Goal: Find specific page/section: Find specific page/section

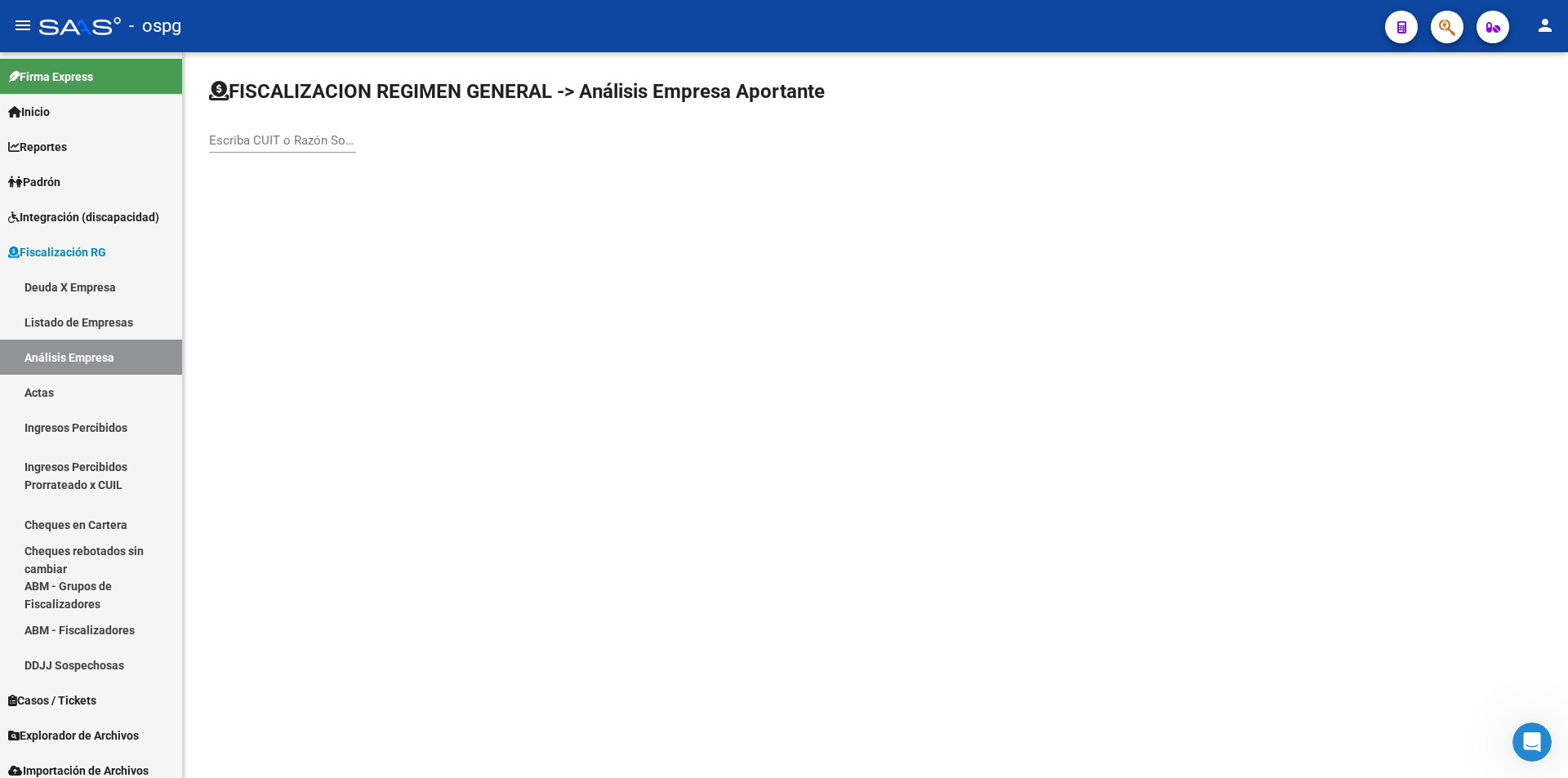
scroll to position [557, 0]
click at [55, 349] on link "Análisis Empresa" at bounding box center [91, 357] width 182 height 35
click at [105, 523] on link "Cheques en Cartera" at bounding box center [91, 524] width 182 height 35
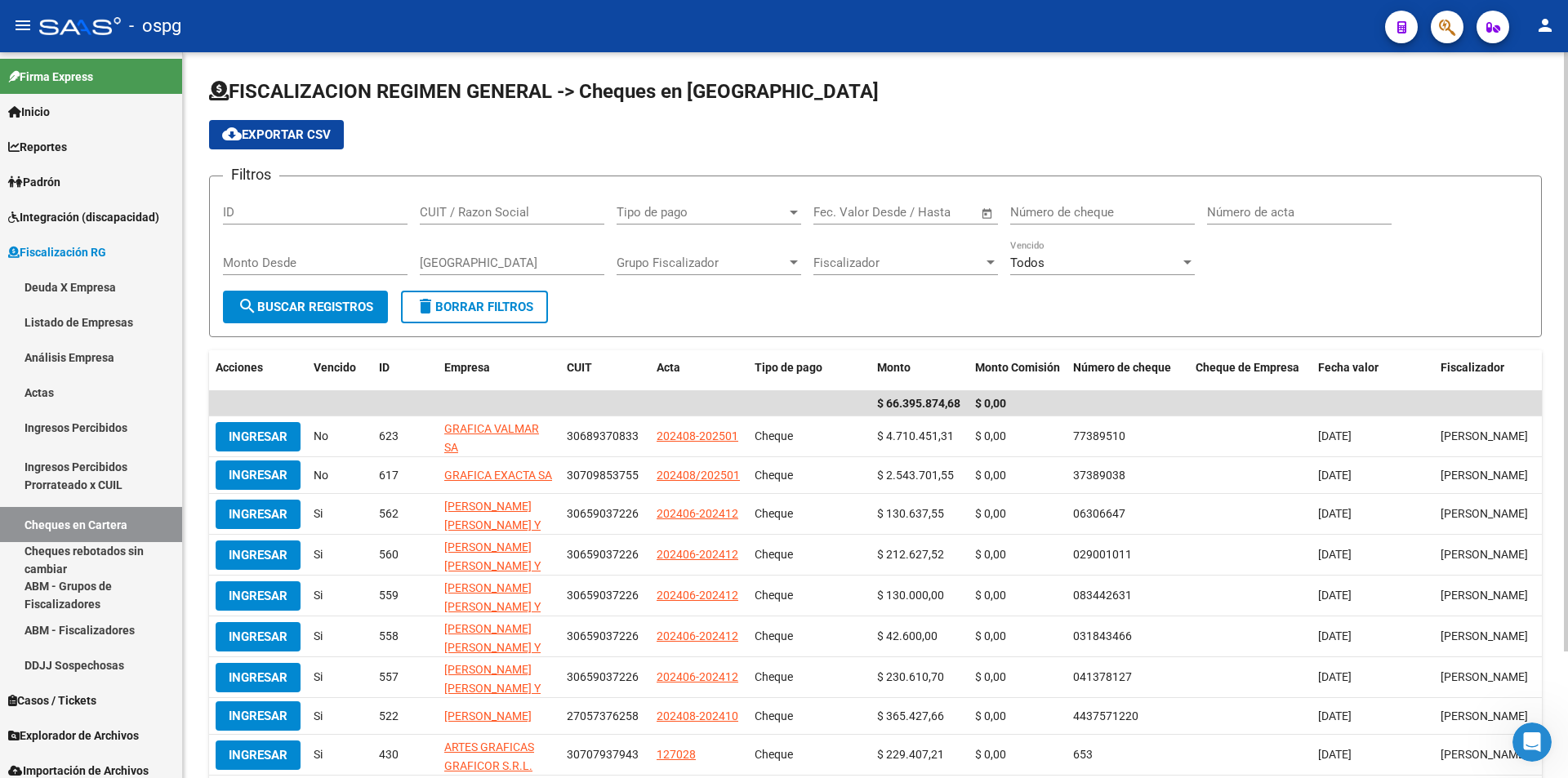
click at [985, 211] on span "Open calendar" at bounding box center [987, 213] width 39 height 39
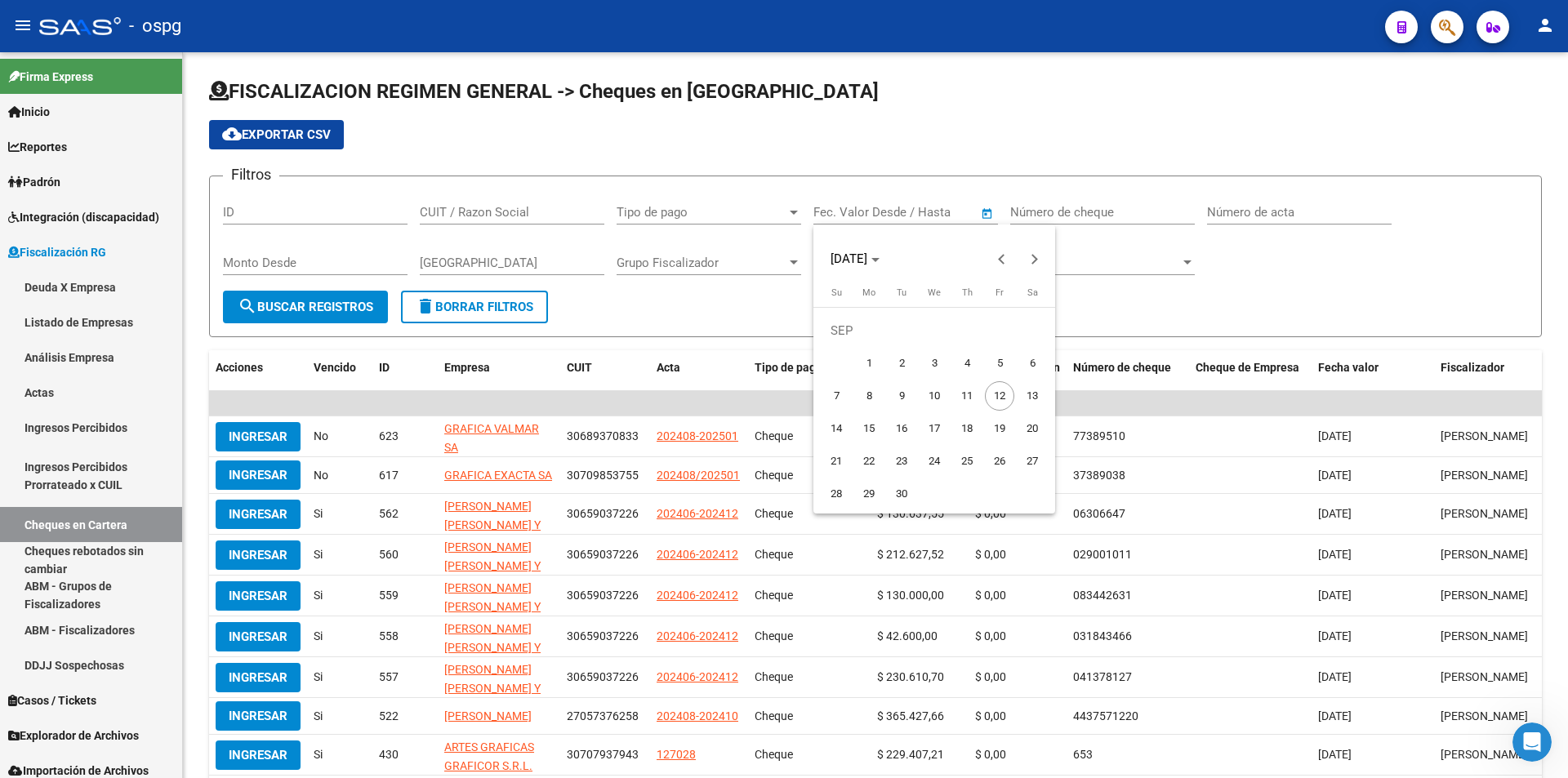
click at [865, 363] on span "1" at bounding box center [869, 363] width 29 height 29
type input "[DATE]"
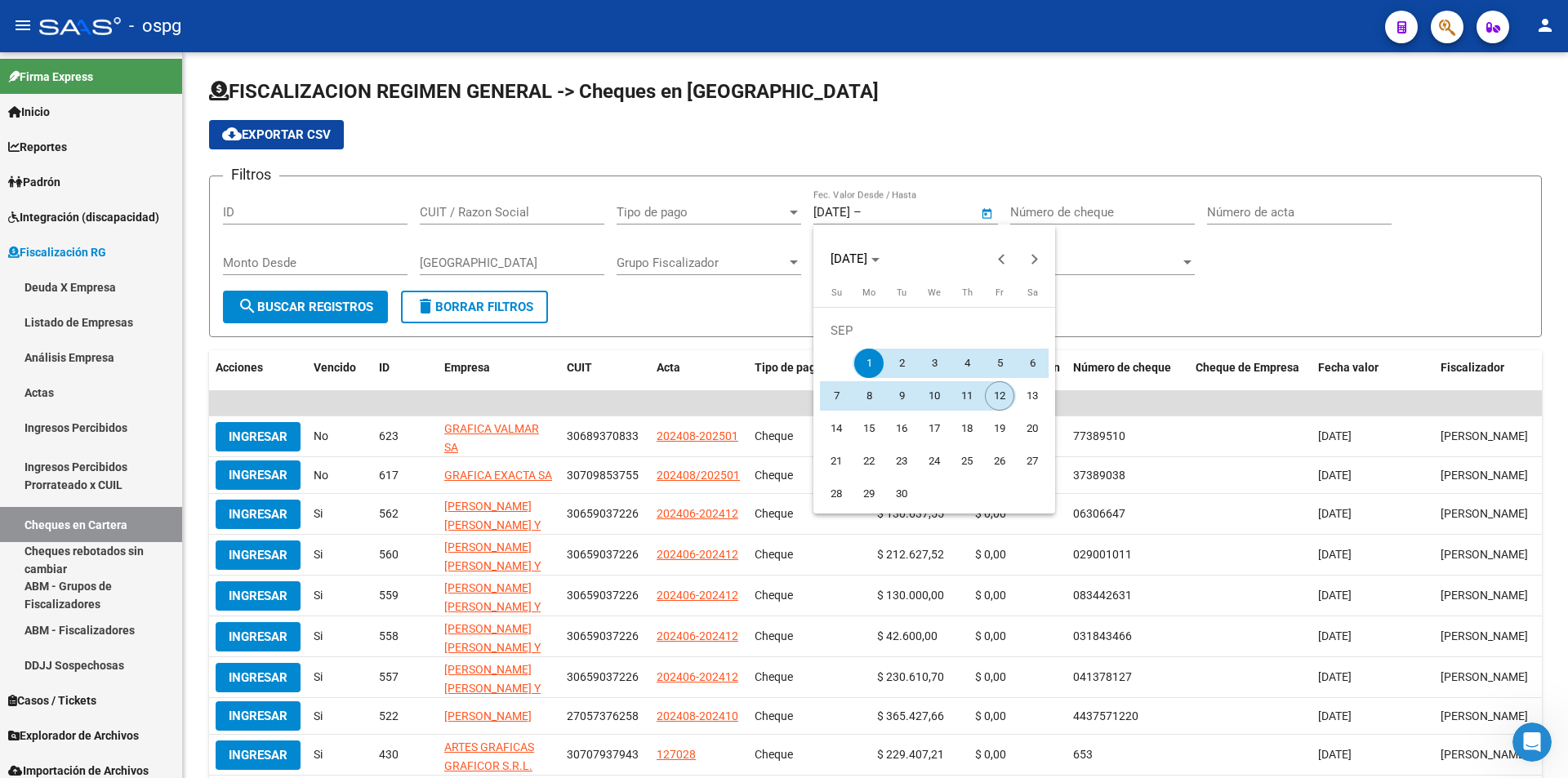
click at [997, 403] on span "12" at bounding box center [1000, 396] width 29 height 29
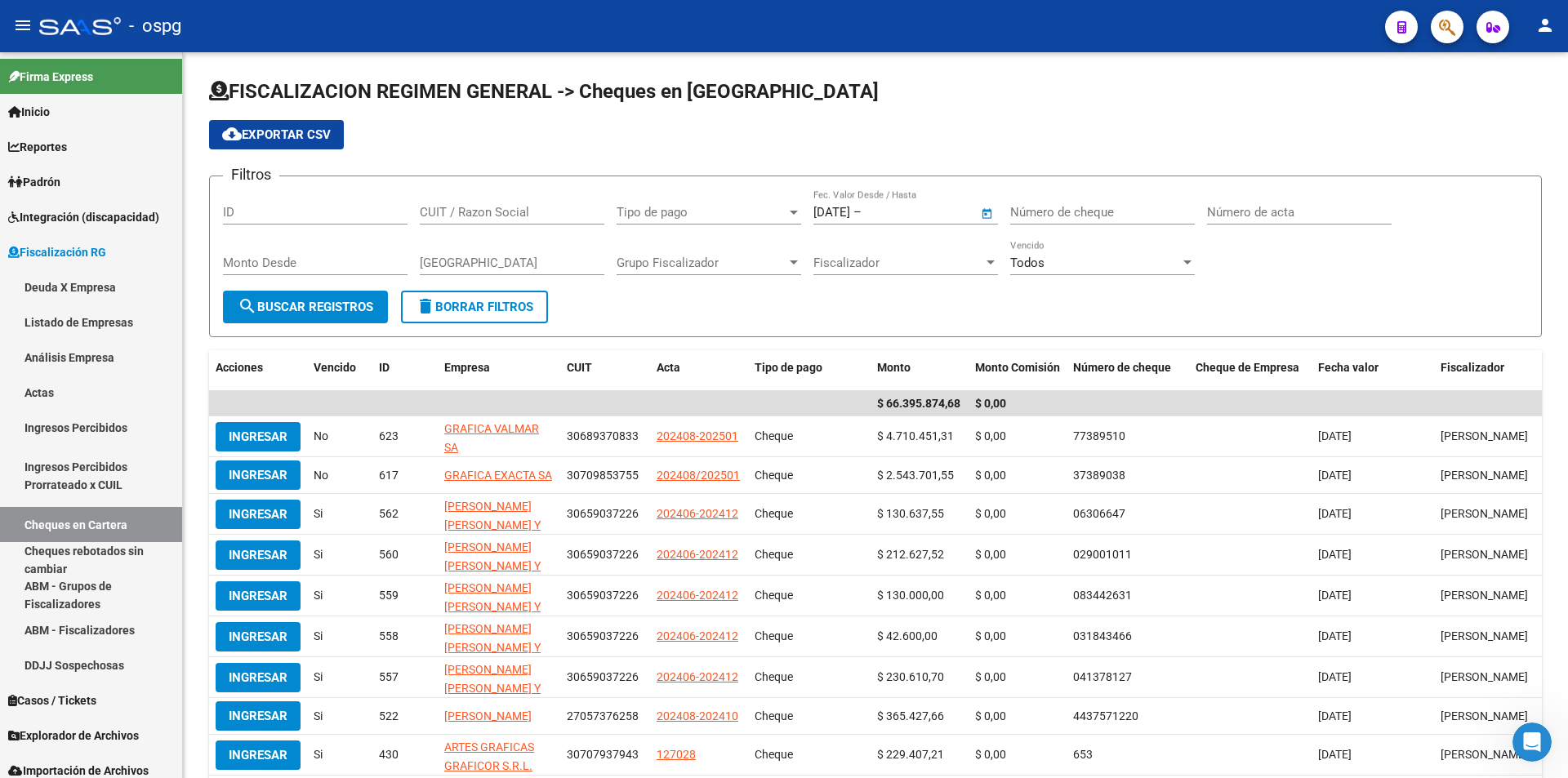
type input "[DATE]"
click at [322, 312] on span "search Buscar Registros" at bounding box center [305, 307] width 136 height 15
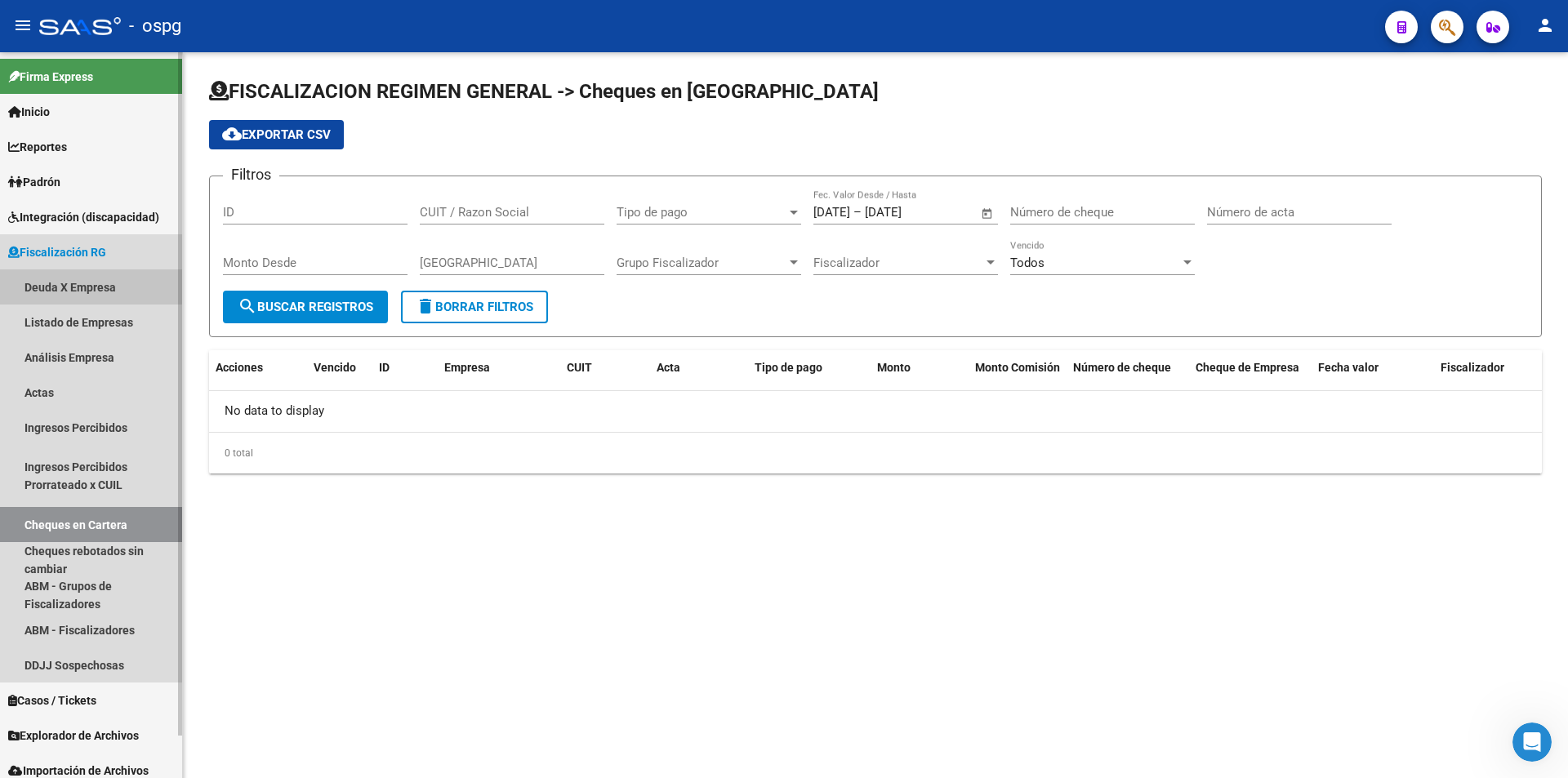
click at [84, 284] on link "Deuda X Empresa" at bounding box center [91, 287] width 182 height 35
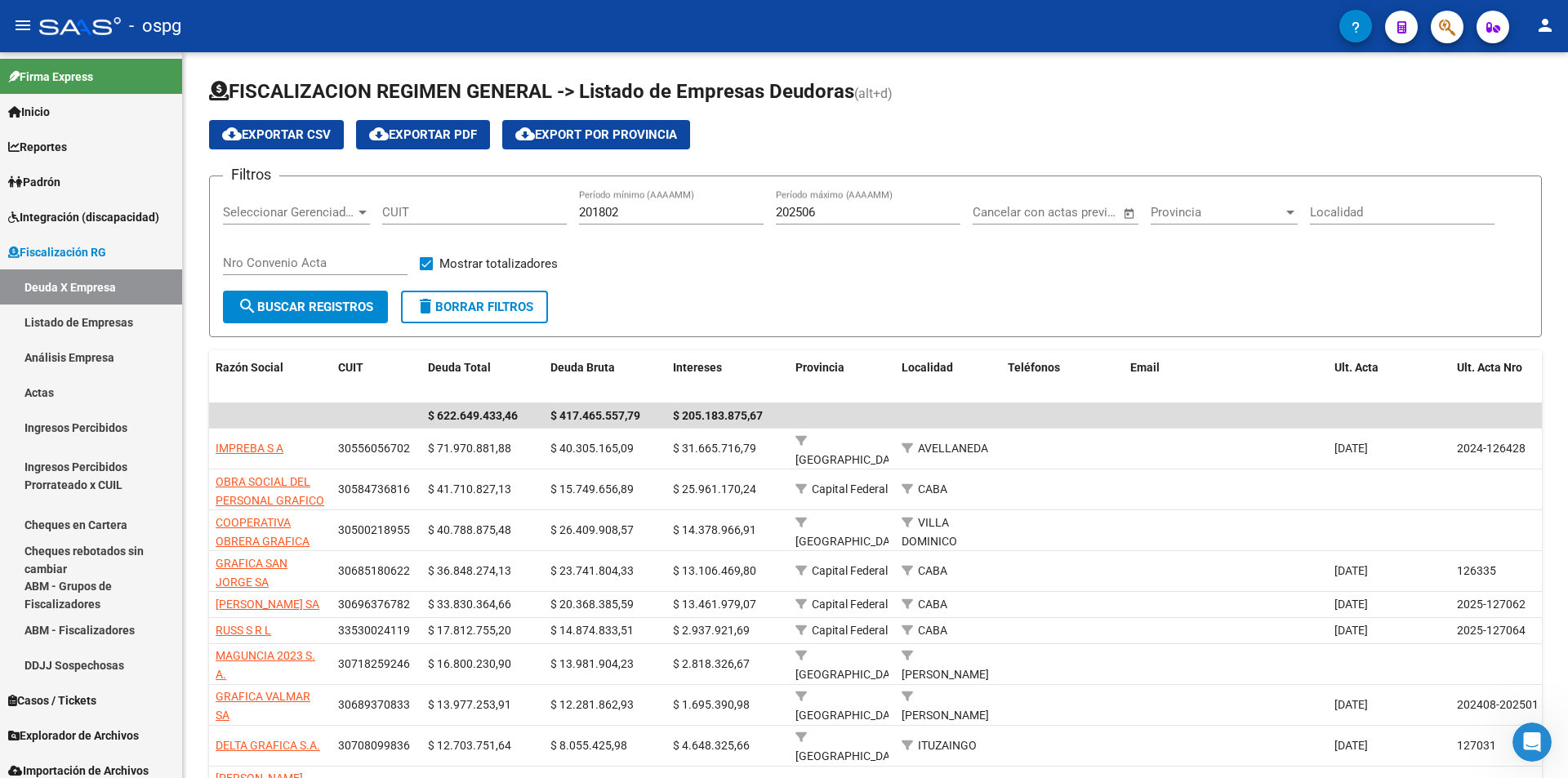
click at [1549, 32] on mat-icon "person" at bounding box center [1545, 25] width 20 height 20
click at [1519, 100] on button "exit_to_app Salir" at bounding box center [1512, 107] width 100 height 39
